Goal: Complete application form

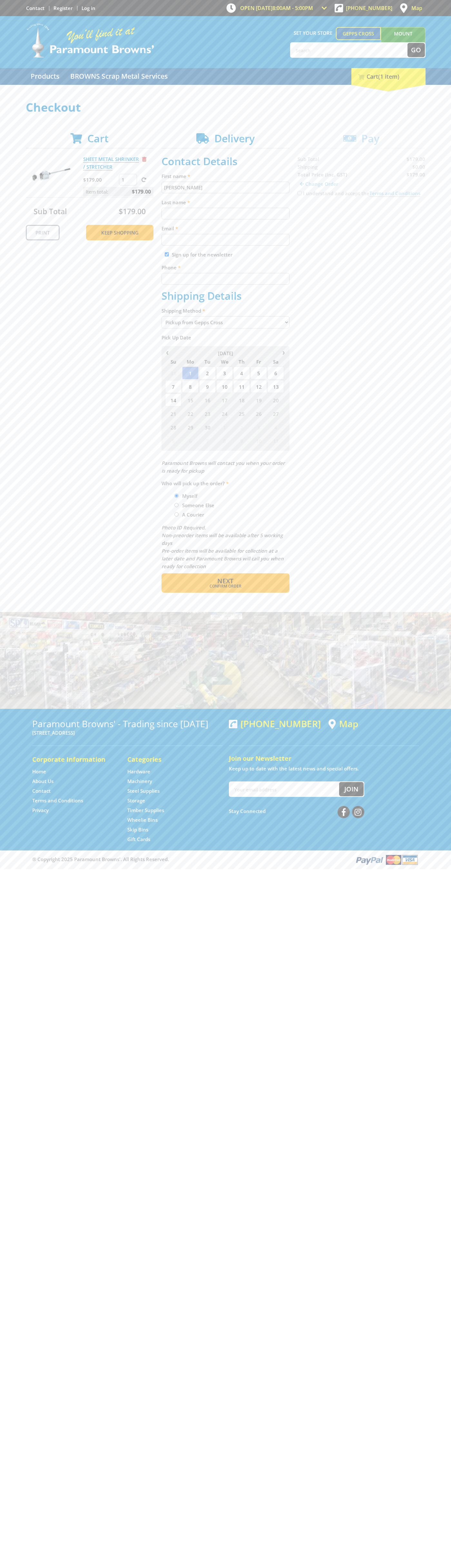
type input "[PERSON_NAME]"
type input "[EMAIL_ADDRESS][DOMAIN_NAME]"
type input "0293744000"
click at [225, 581] on span "Next" at bounding box center [225, 580] width 16 height 8
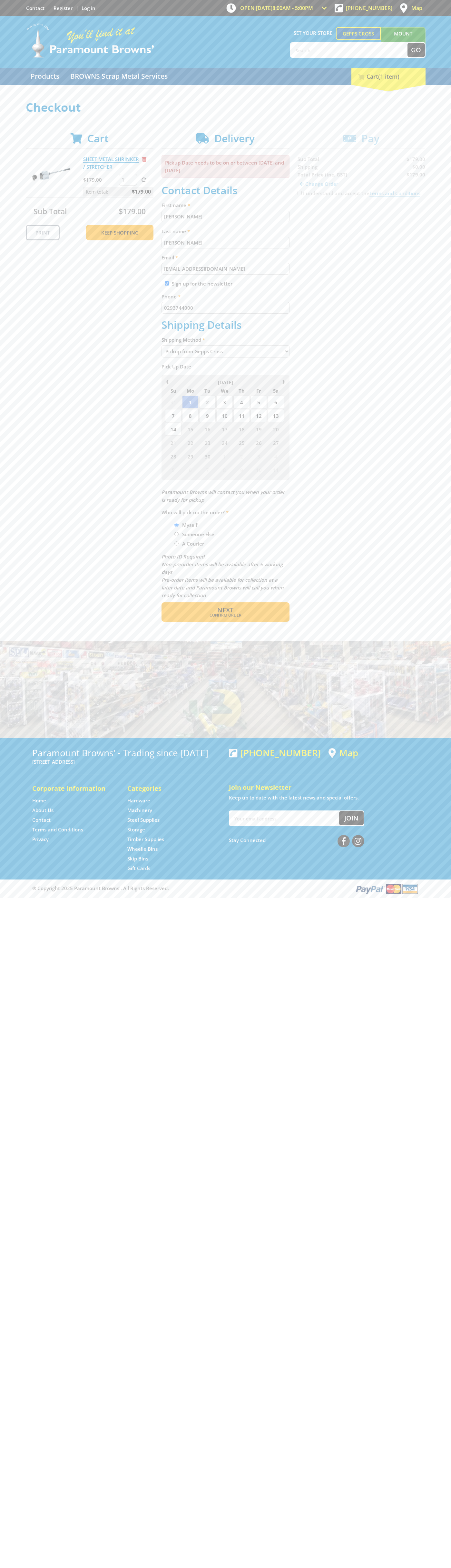
type input "[PERSON_NAME]"
click at [225, 616] on span "Confirm order" at bounding box center [225, 615] width 100 height 4
click at [225, 611] on span "Next" at bounding box center [225, 610] width 16 height 8
